Goal: Transaction & Acquisition: Purchase product/service

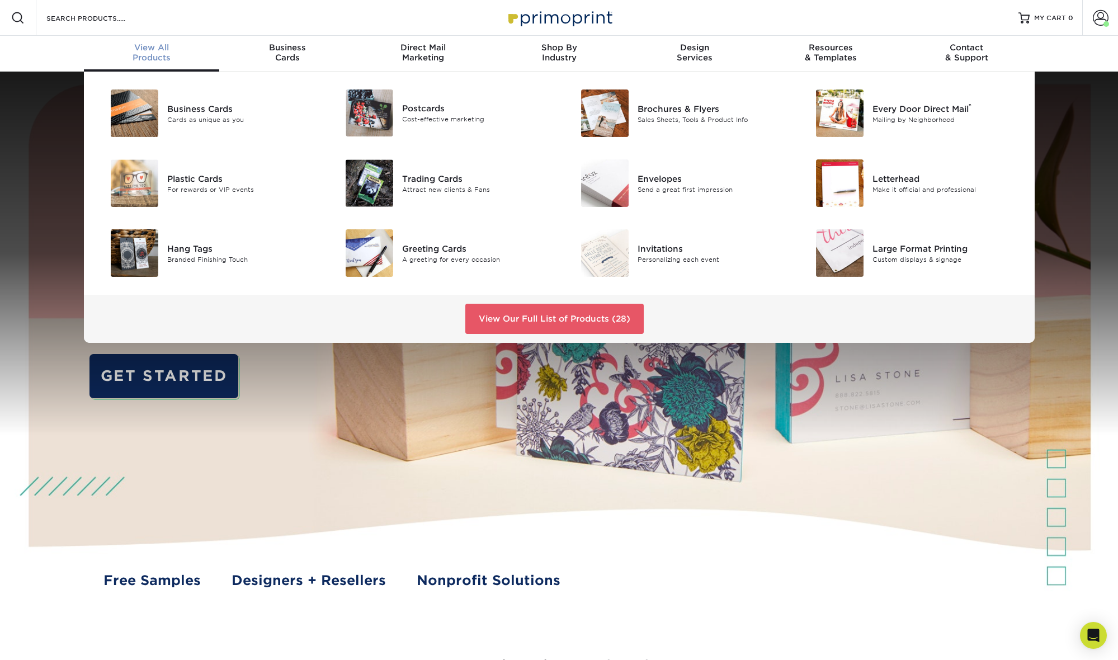
click at [140, 50] on span "View All" at bounding box center [152, 48] width 136 height 10
click at [502, 320] on link "View Our Full List of Products (28)" at bounding box center [554, 319] width 178 height 30
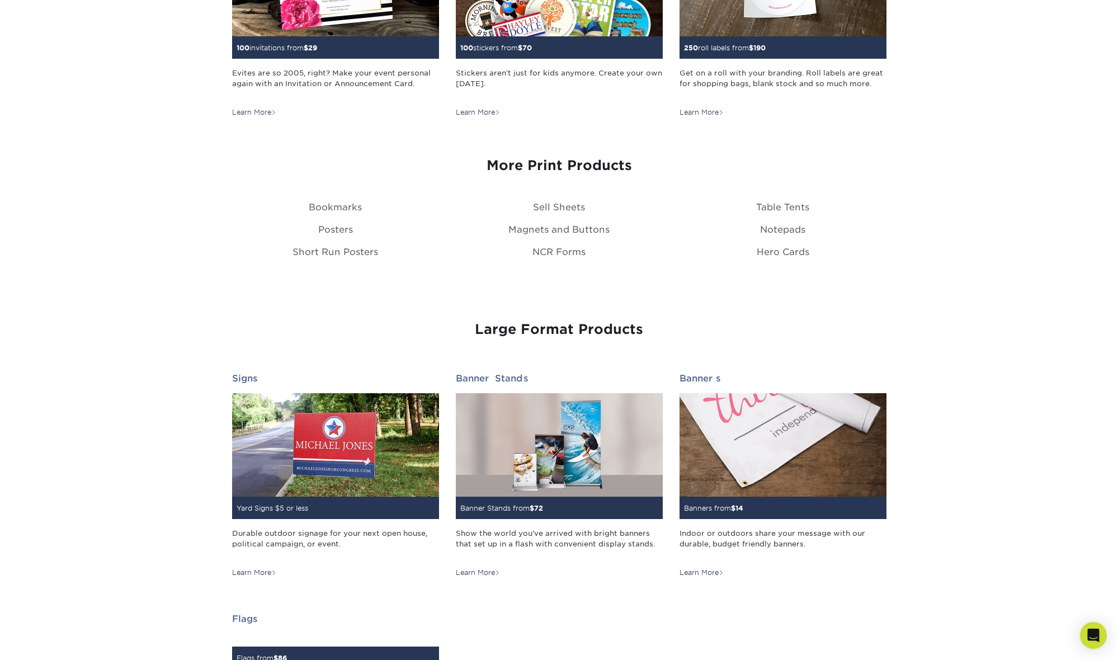
scroll to position [1248, 0]
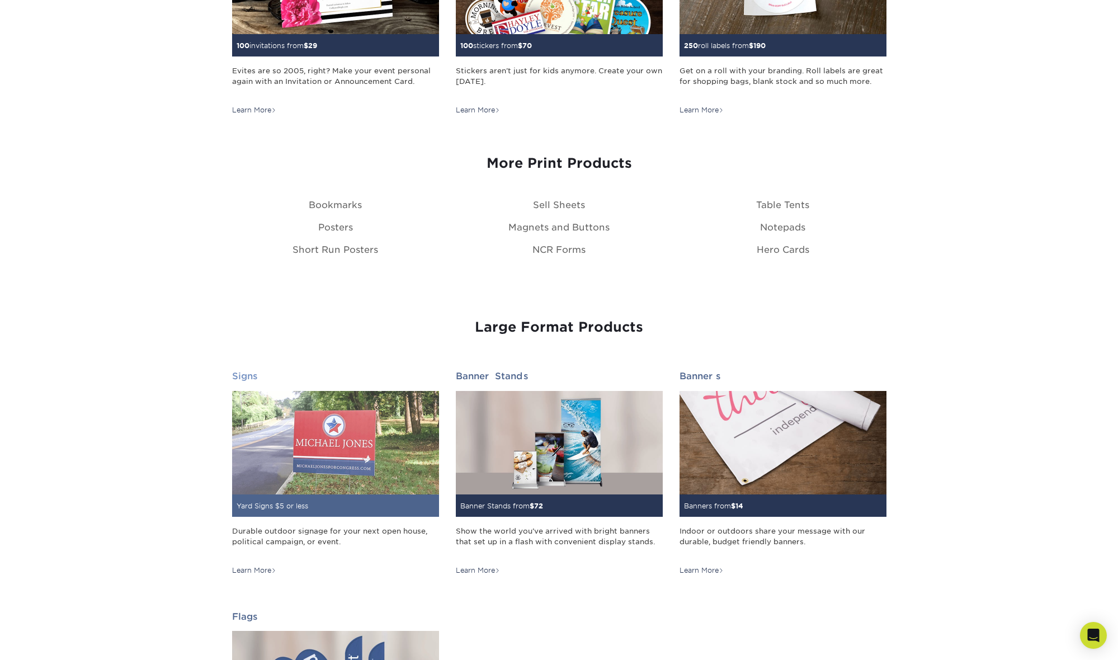
click at [330, 456] on img at bounding box center [335, 442] width 207 height 103
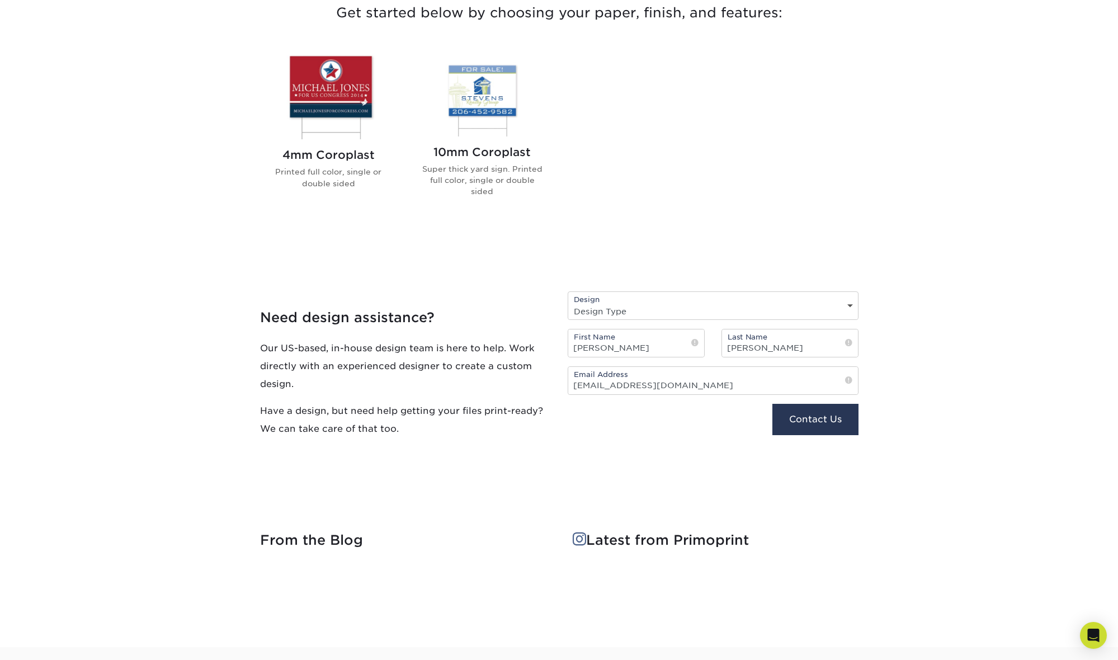
scroll to position [442, 0]
click at [668, 300] on div "Design Design Type Design Edits New Design" at bounding box center [713, 305] width 291 height 29
select select "New Design"
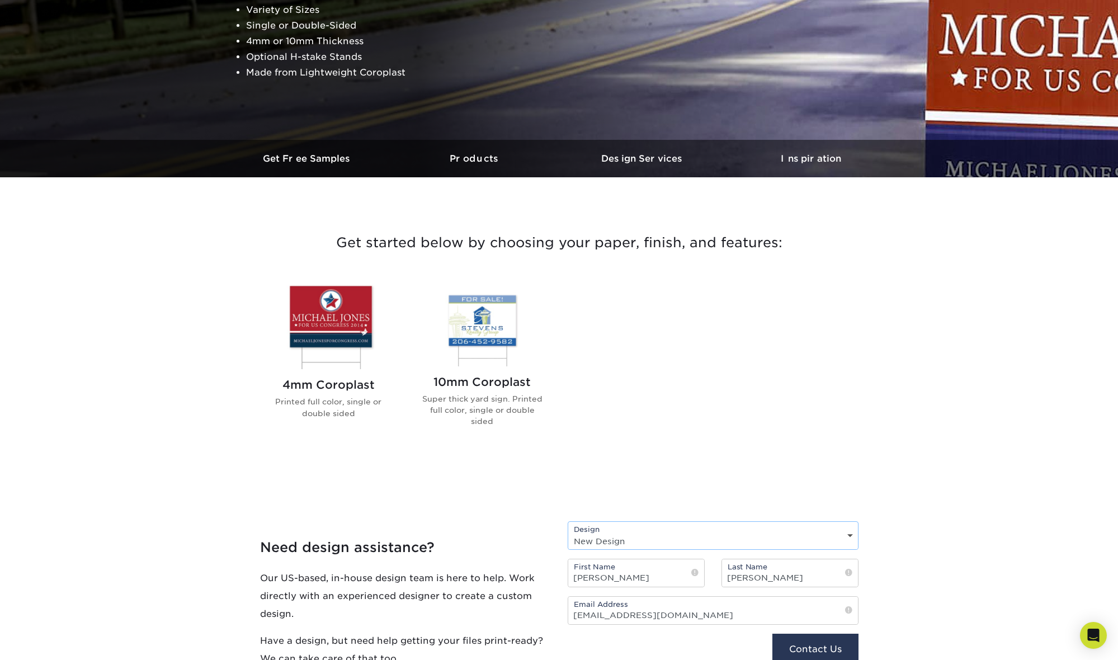
scroll to position [205, 0]
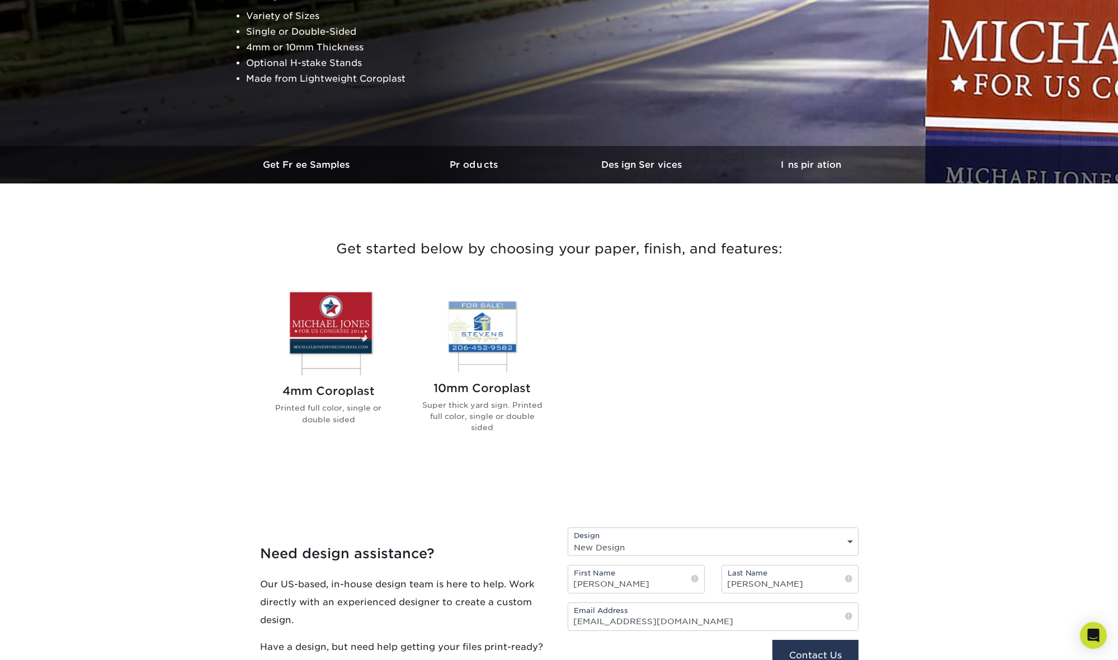
click at [488, 384] on h2 "10mm Coroplast" at bounding box center [482, 387] width 127 height 13
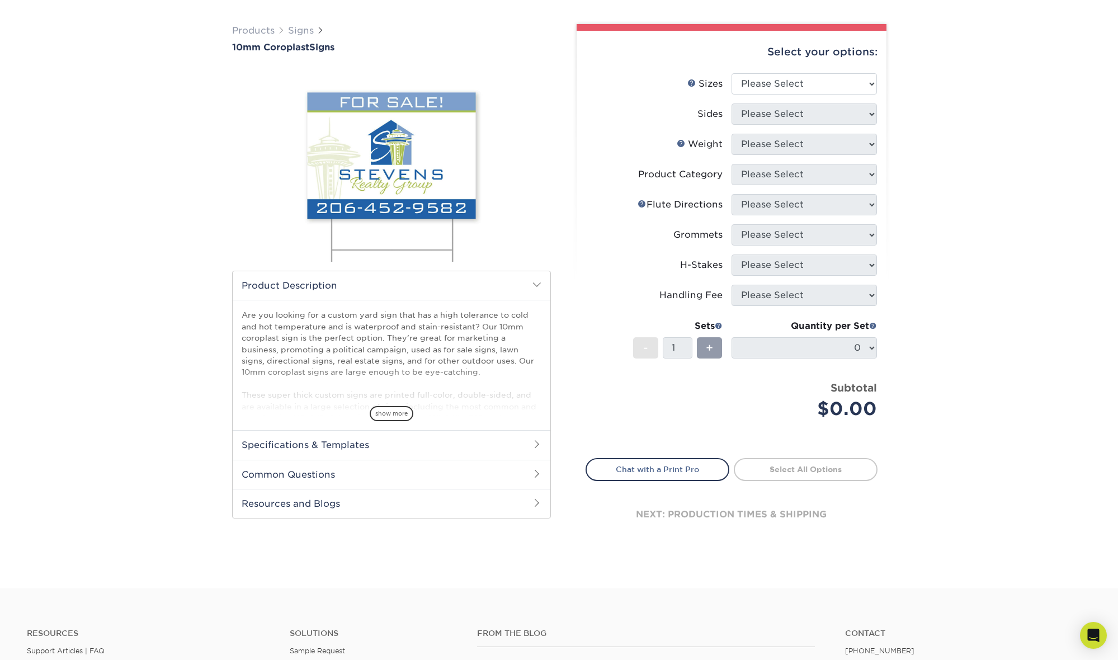
scroll to position [69, 0]
select select "24.00x36.00"
select select "13abbda7-1d64-4f25-8bb2-c179b224825d"
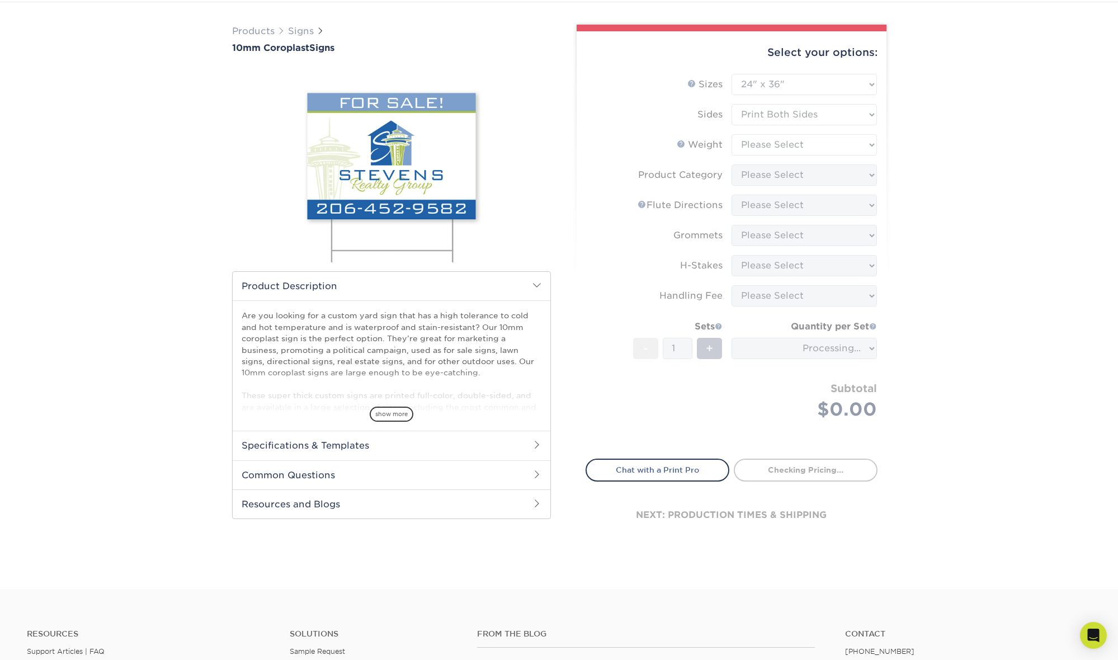
click at [805, 145] on form "Sizes Help Sizes Please Select 6" x 12" 10" x 10" 12" x 18" 18" x 24" 24" x 24"…" at bounding box center [732, 260] width 292 height 372
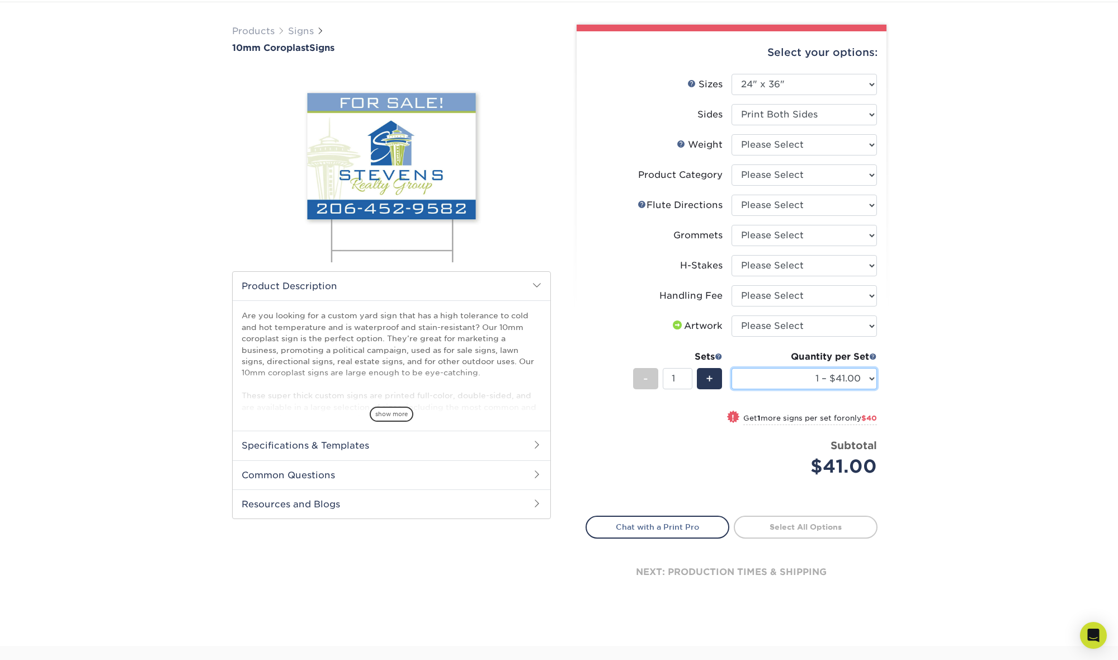
select select "10 – $403.00"
select select "24.00x24.00"
select select "-1"
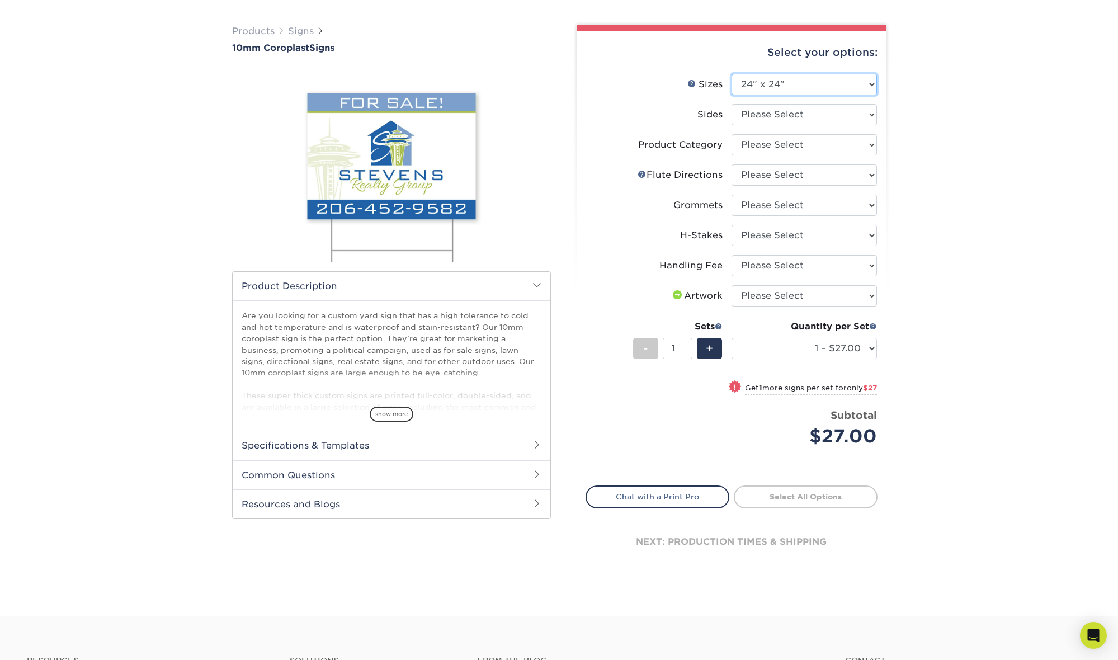
select select "24.00x36.00"
select select
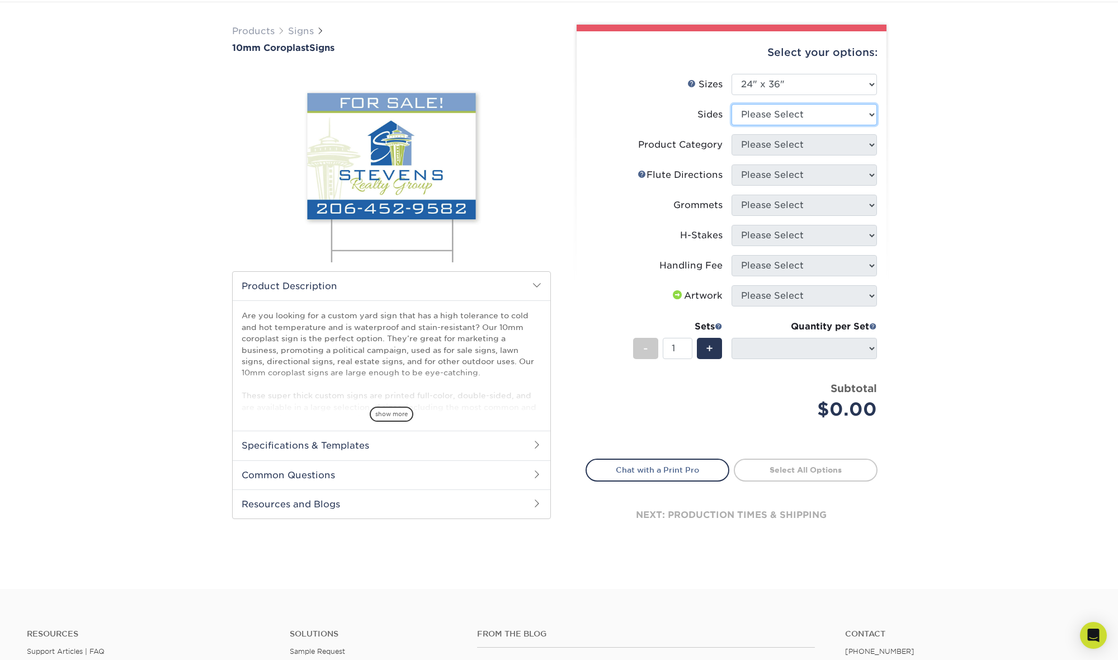
select select "13abbda7-1d64-4f25-8bb2-c179b224825d"
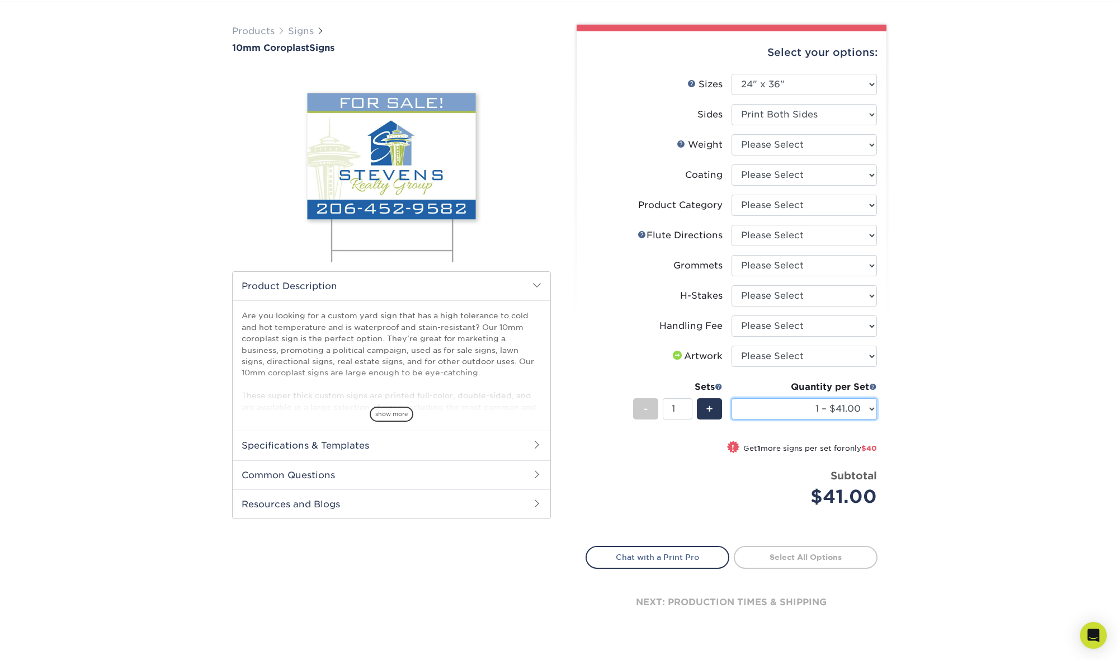
select select "20 – $806.00"
select select "10CORO"
select select "-1"
select select "3e7618de-abca-4bda-9f97-8b9129e913d8"
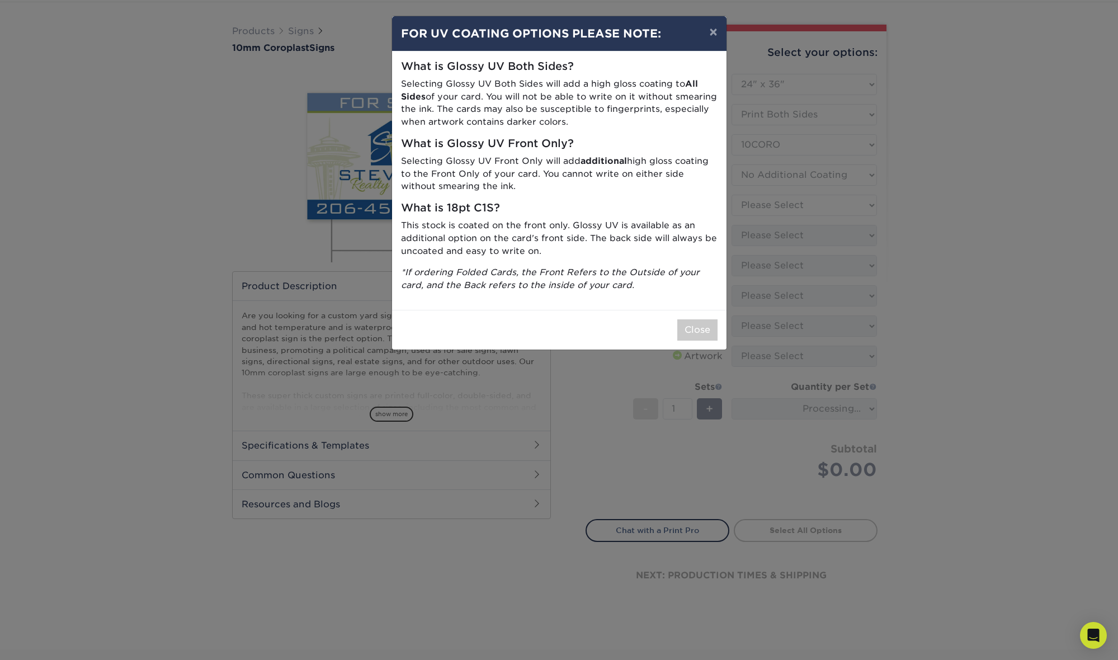
click at [794, 206] on div "× FOR UV COATING OPTIONS PLEASE NOTE: What is Glossy UV Both Sides? Selecting G…" at bounding box center [559, 330] width 1118 height 660
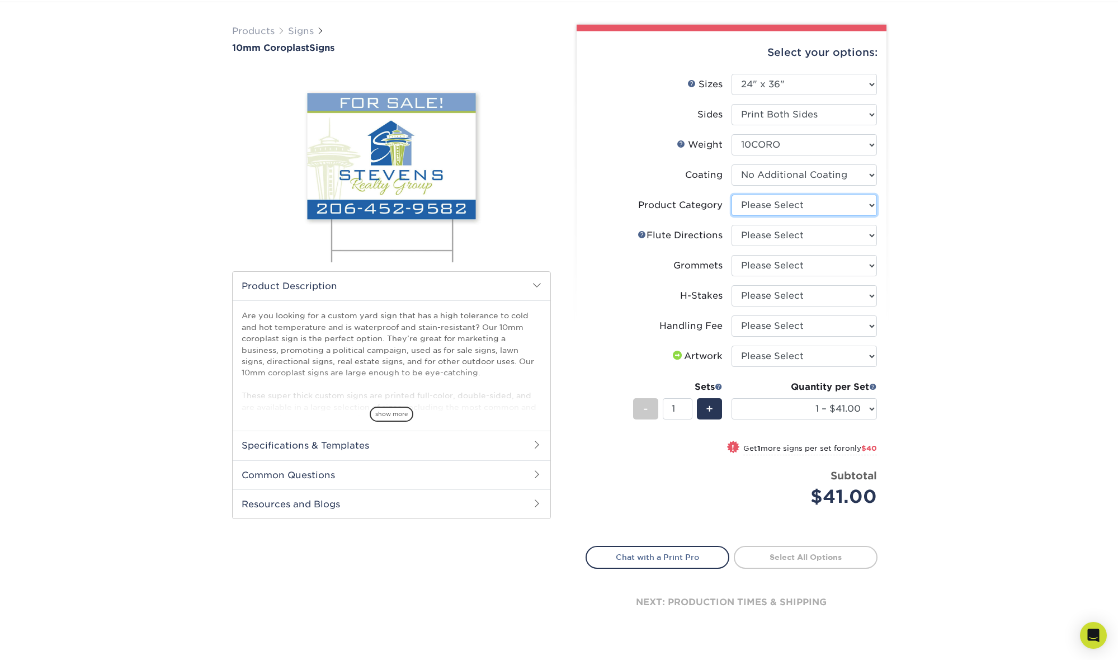
select select "b3582ed5-6912-492c-8440-2cc51afdb8e1"
select select "64642d5c-3ca5-48ab-b753-ddfa02991dab"
select select "90d329df-db80-4206-b821-ff9d3f363977"
select select "aec992a9-897e-40ed-b45c-8ce74849ba63"
select select "ab74c079-444c-4260-ae6a-e09bdee8073c"
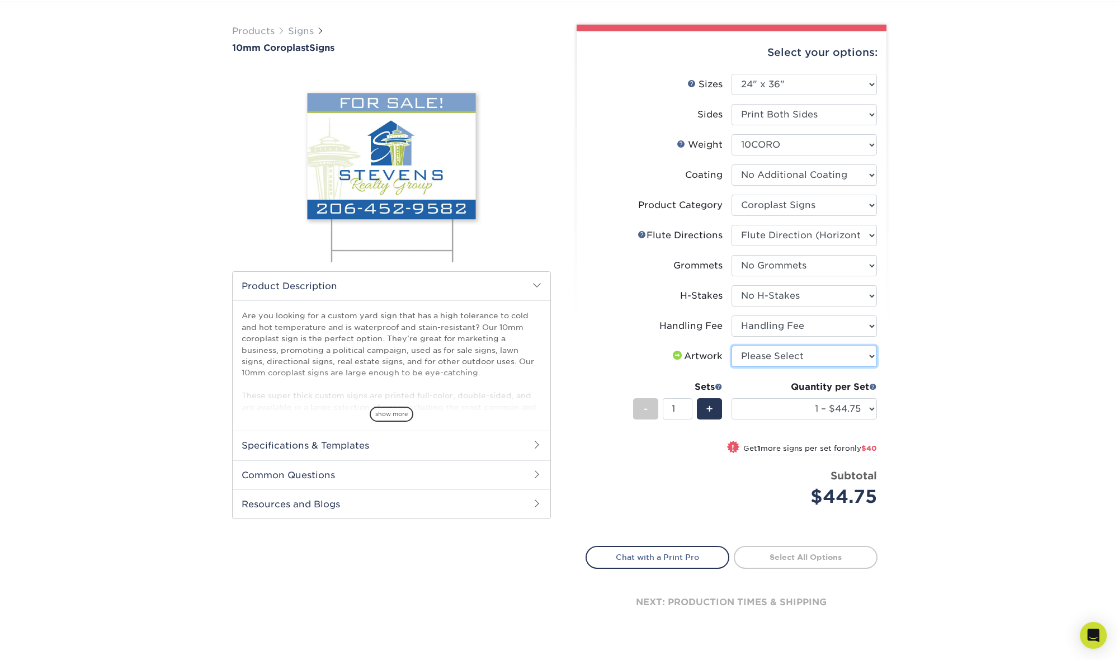
select select "upload"
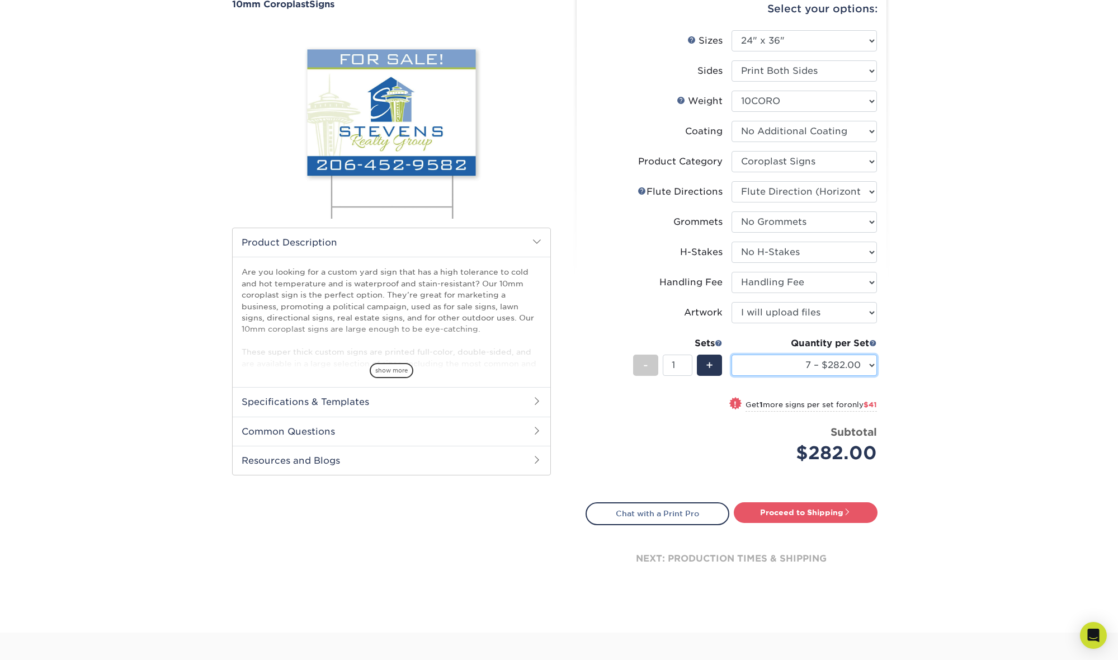
scroll to position [112, 0]
select select "10 – $403.00"
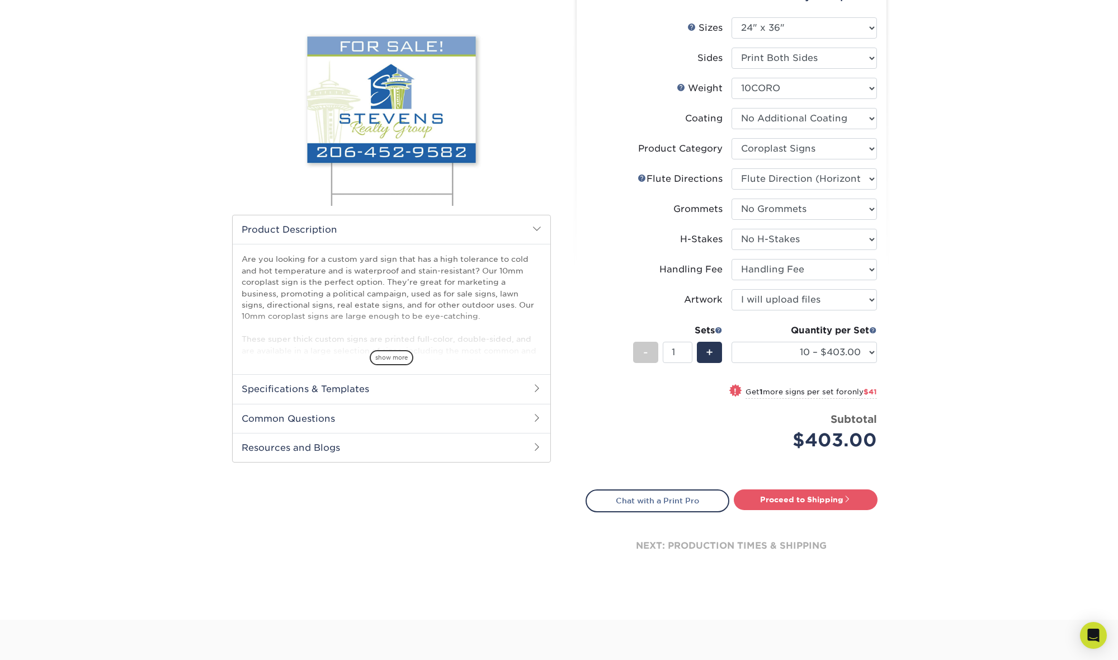
click at [384, 357] on span "show more" at bounding box center [392, 357] width 44 height 15
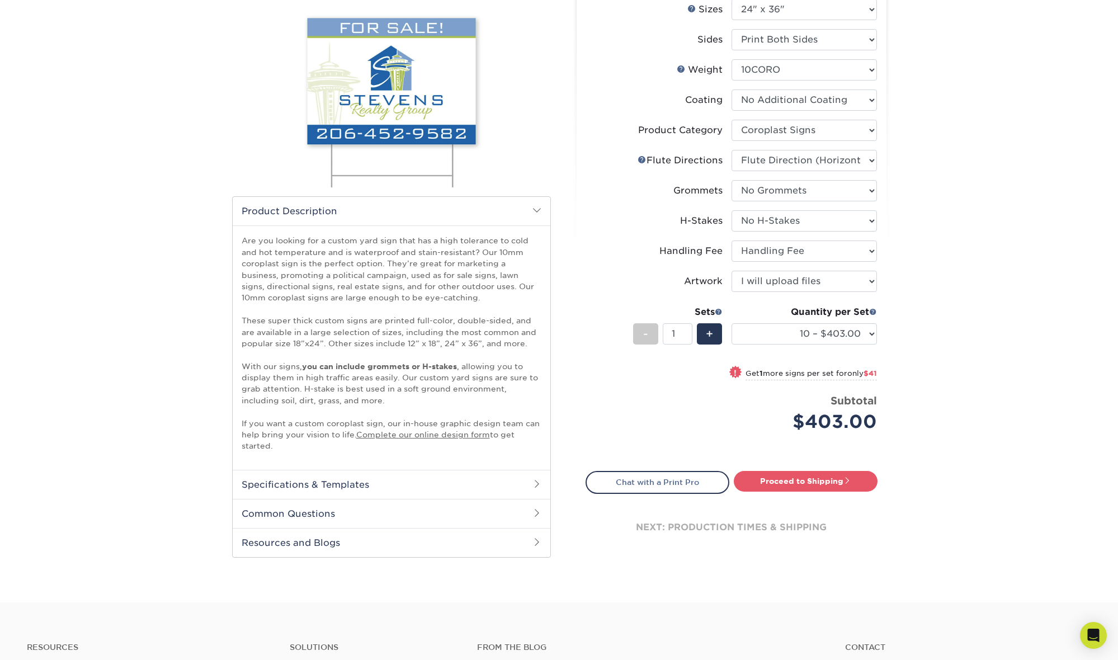
scroll to position [144, 0]
select select "4f193f0c-e5fb-478c-8161-db35ebbf29ae"
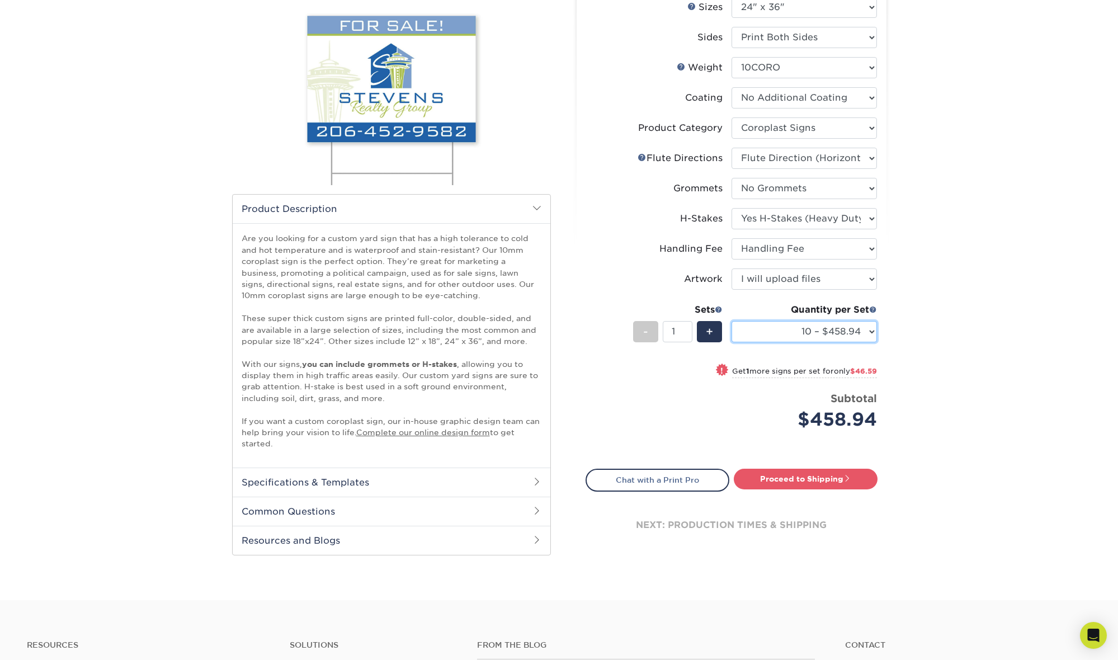
scroll to position [147, 0]
select select "10 – $458.94"
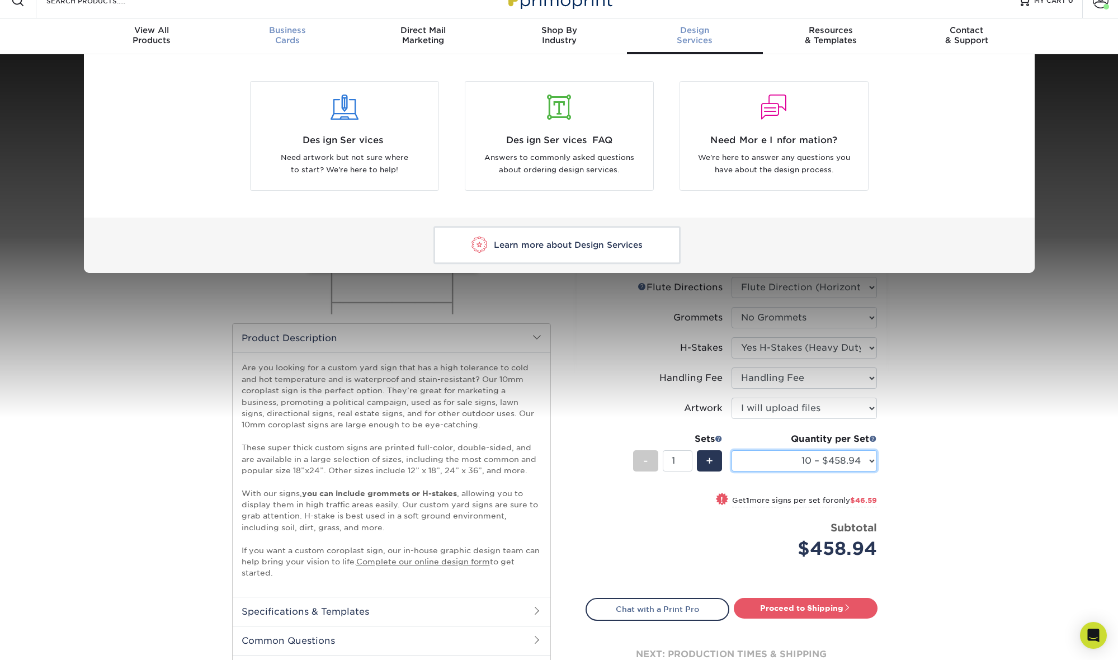
scroll to position [20, 0]
